Goal: Transaction & Acquisition: Purchase product/service

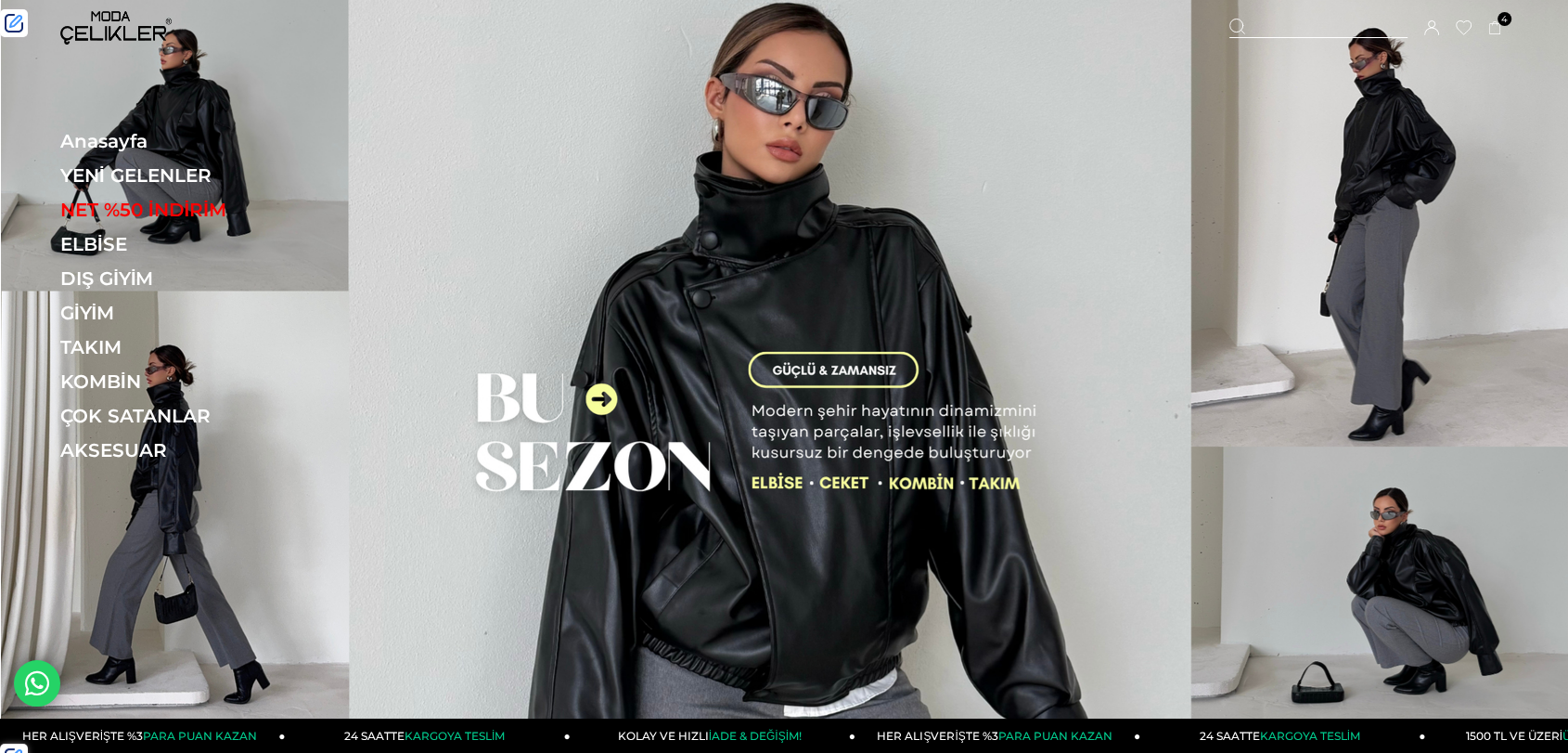
click at [110, 178] on link "YENİ GELENLER" at bounding box center [188, 175] width 255 height 22
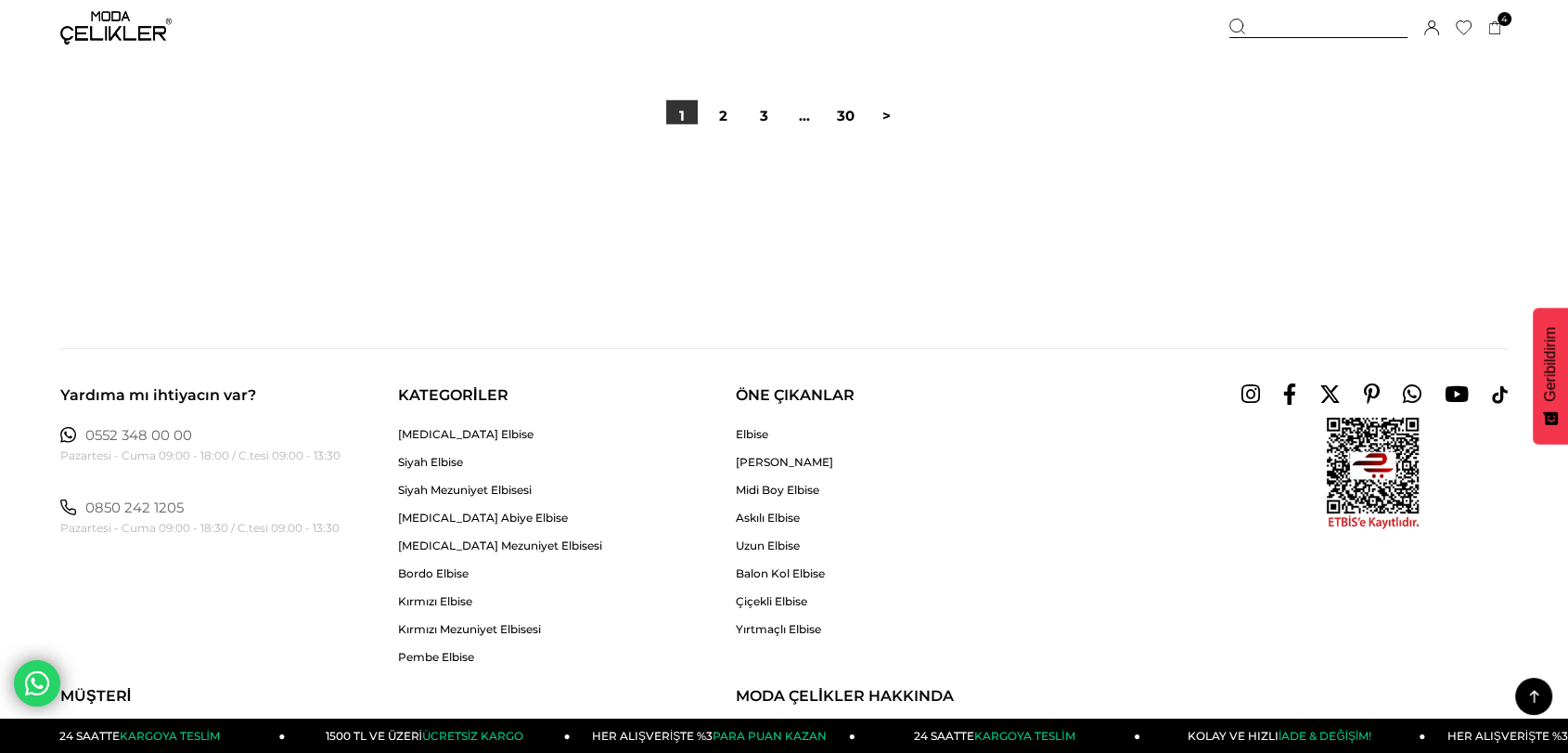
scroll to position [12791, 0]
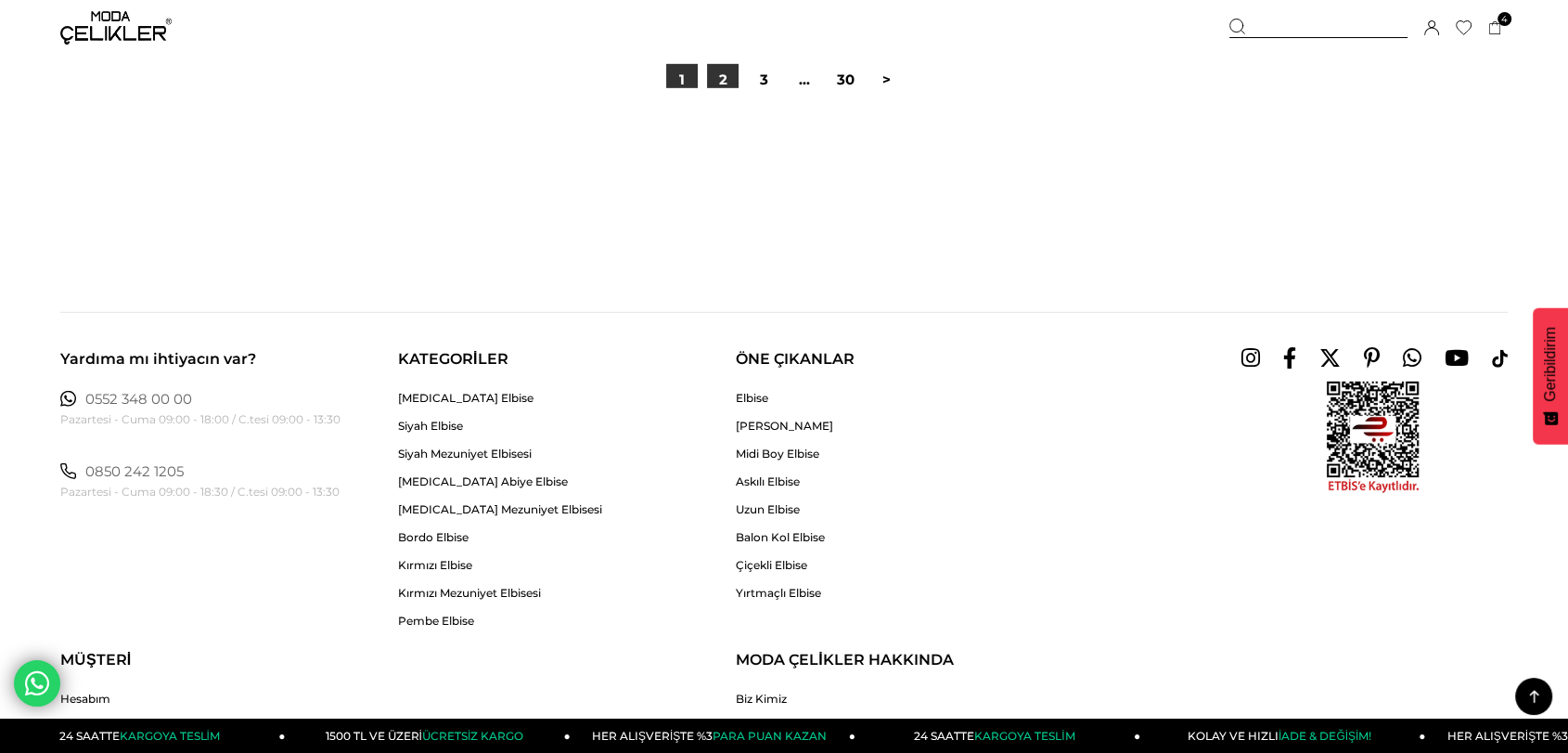
click at [727, 77] on link "2" at bounding box center [723, 79] width 32 height 32
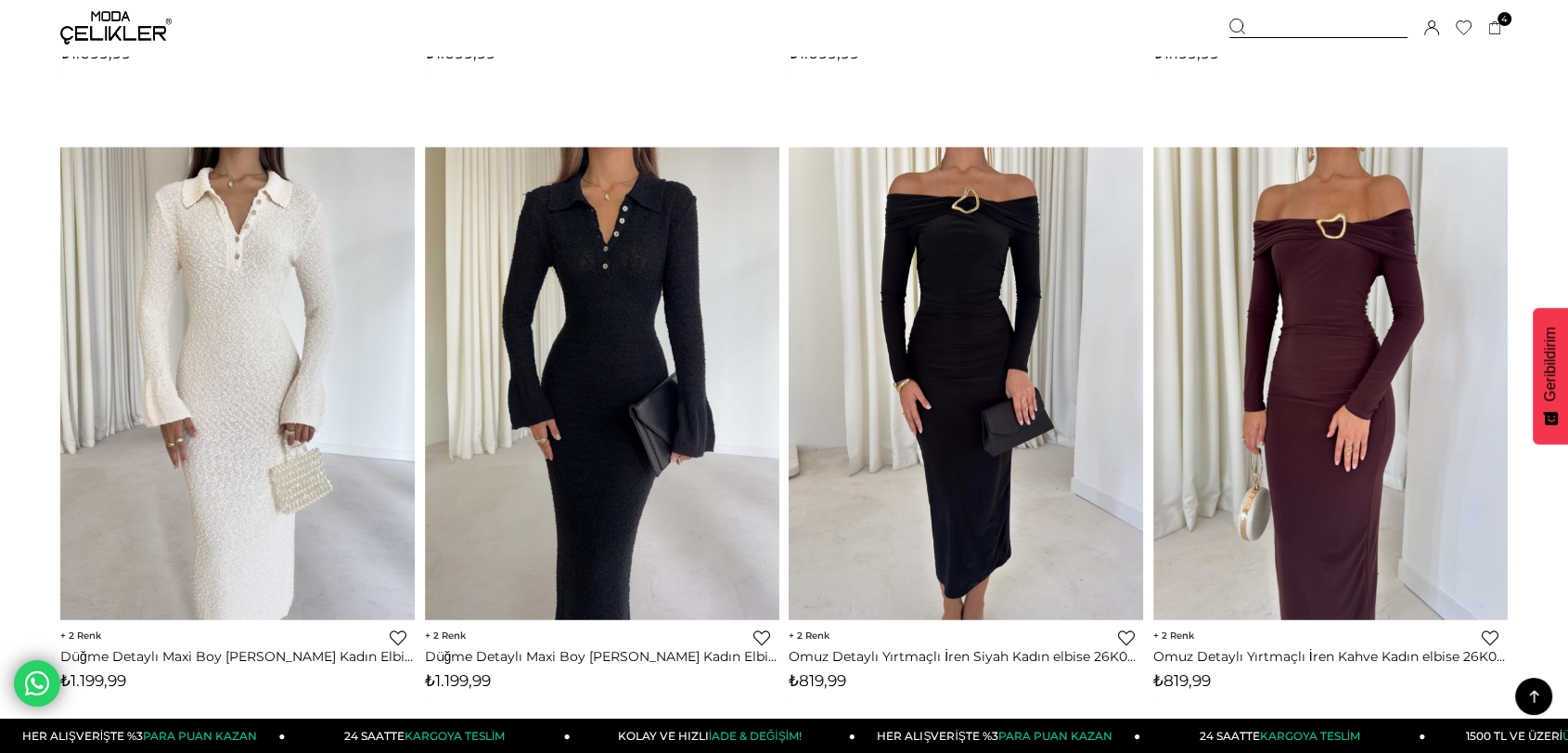
scroll to position [5054, 0]
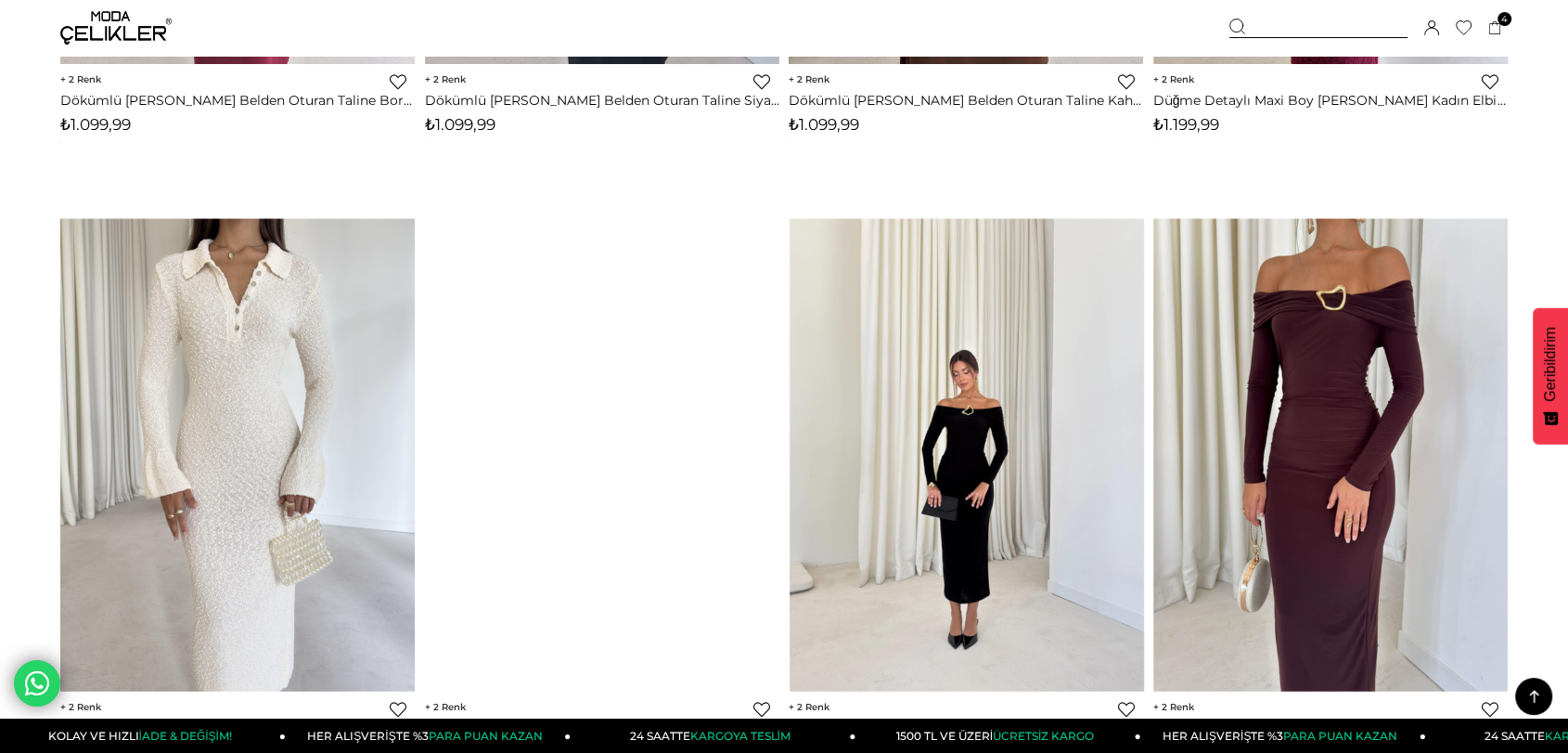
click at [936, 500] on img at bounding box center [965, 456] width 355 height 474
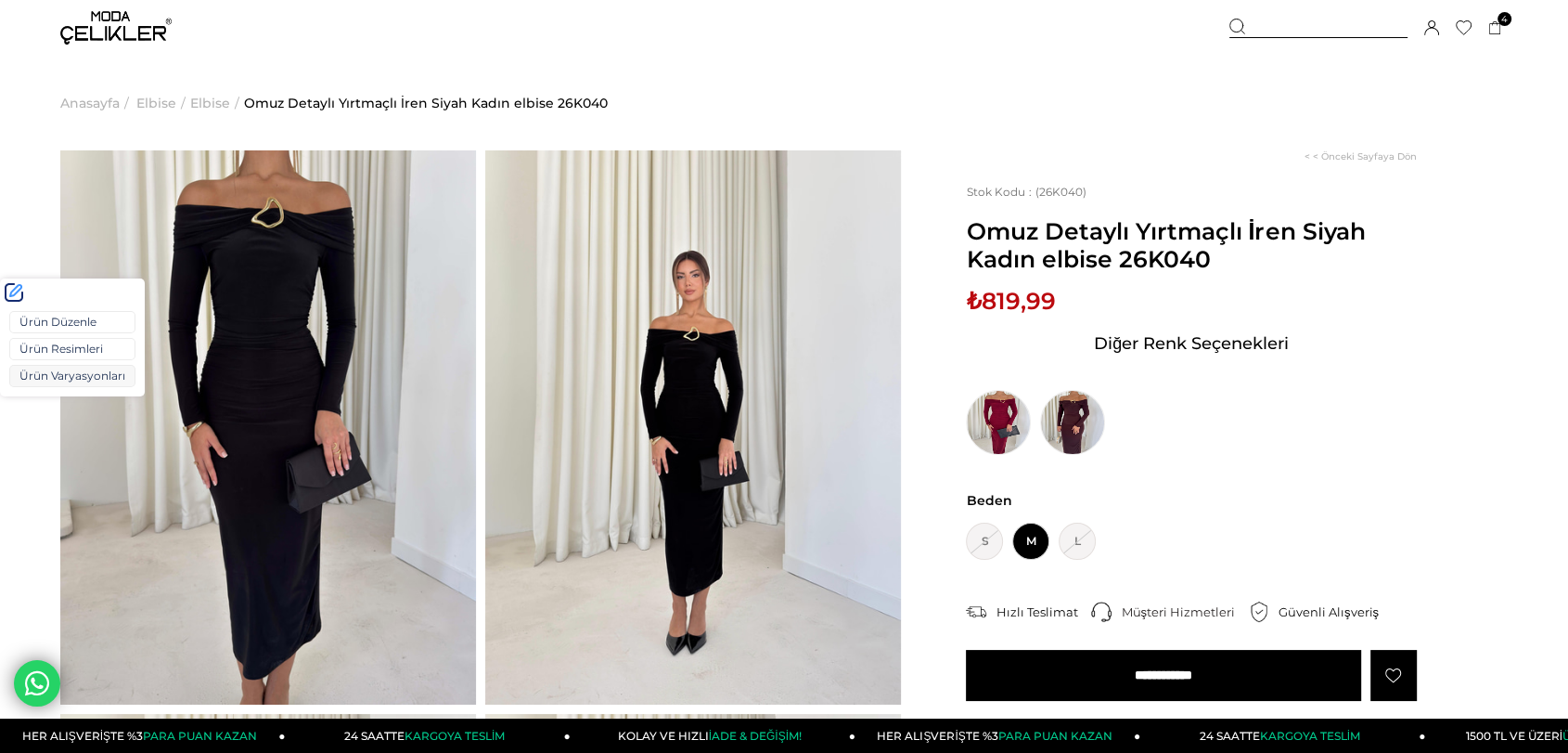
click at [37, 373] on link "Ürün Varyasyonları" at bounding box center [71, 376] width 126 height 22
